Goal: Check status

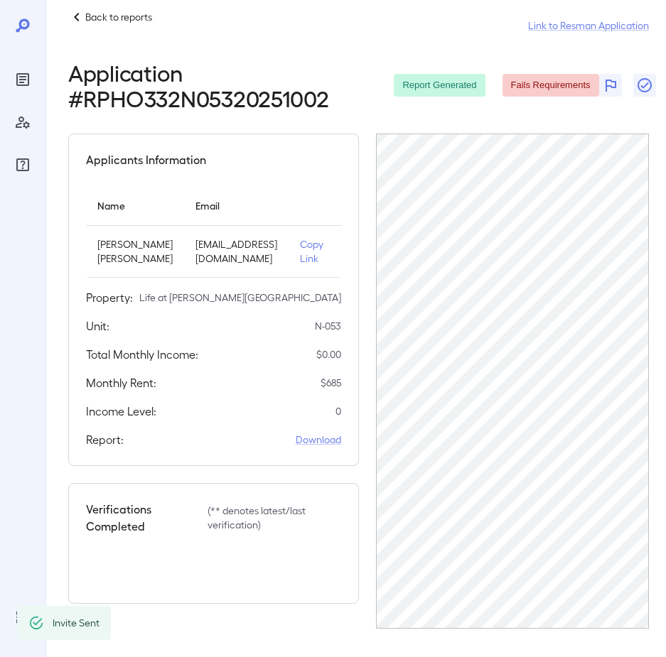
scroll to position [0, 48]
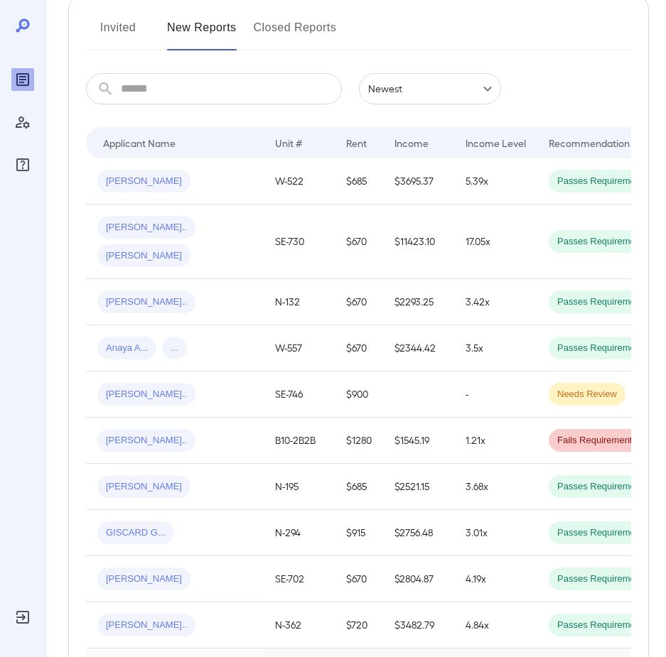
scroll to position [426, 0]
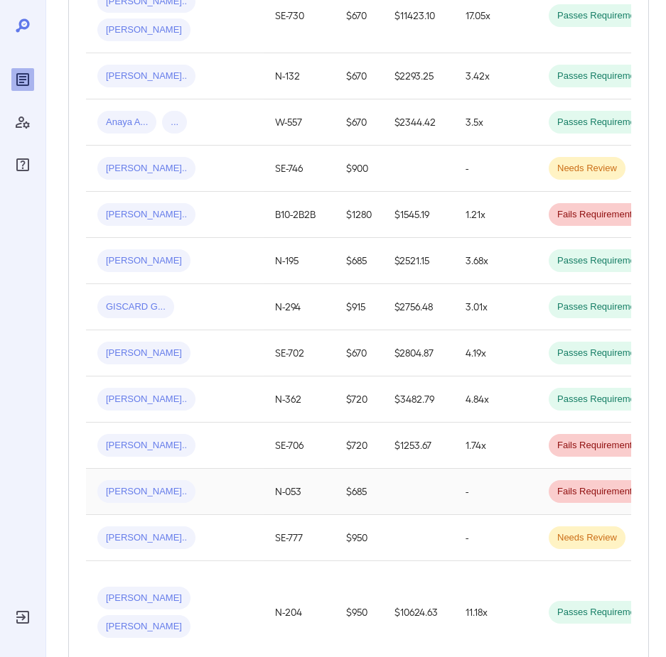
click at [128, 485] on span "[PERSON_NAME].." at bounding box center [146, 491] width 98 height 13
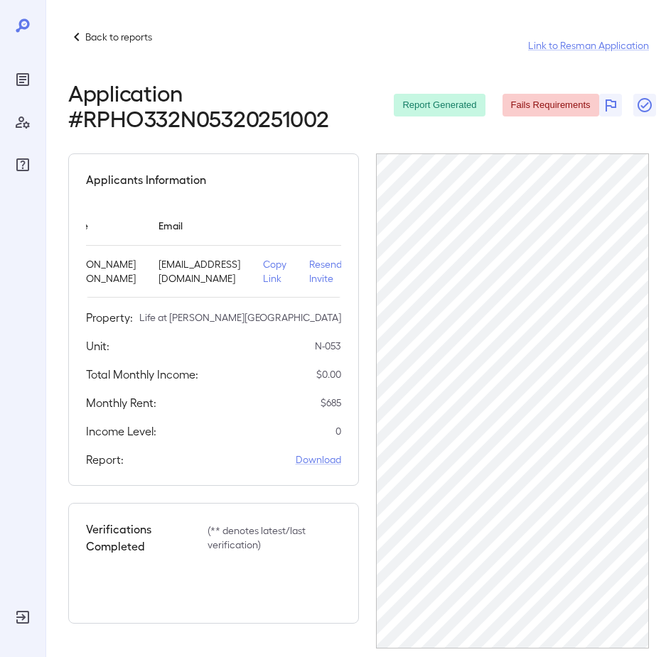
scroll to position [0, 48]
click at [107, 38] on p "Back to reports" at bounding box center [118, 37] width 67 height 14
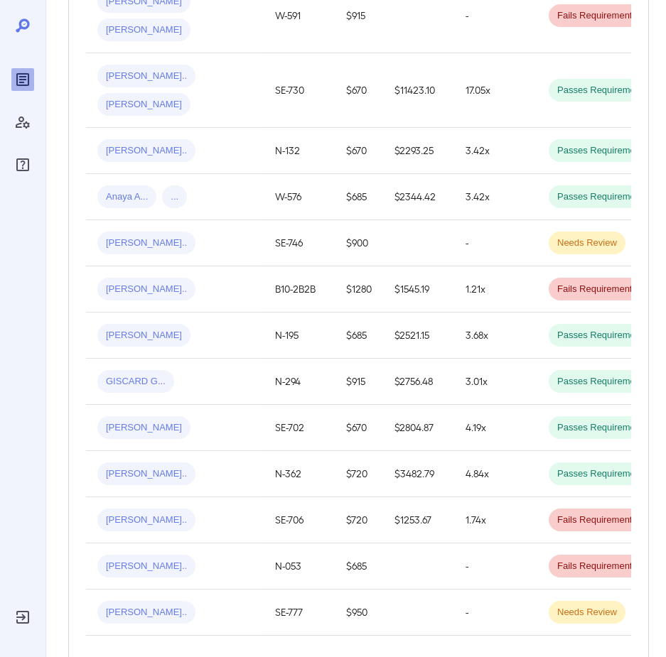
scroll to position [497, 0]
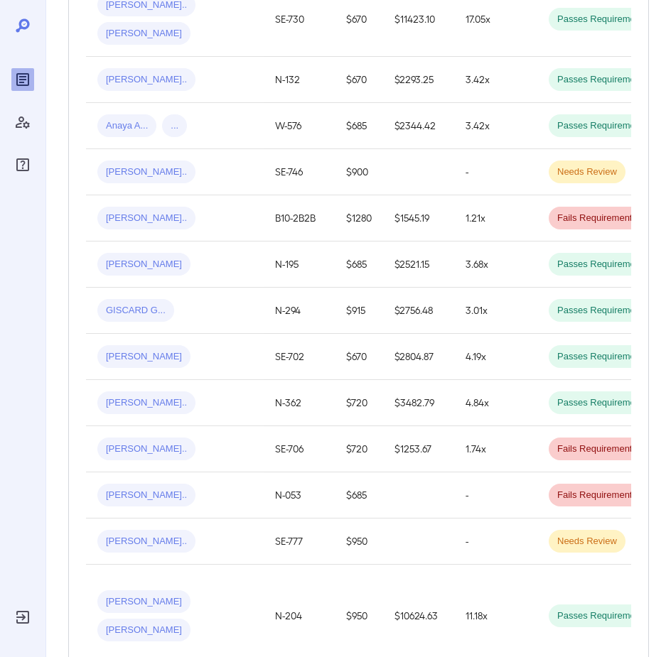
click at [124, 258] on span "[PERSON_NAME]" at bounding box center [143, 264] width 93 height 13
